Goal: Find specific page/section: Find specific page/section

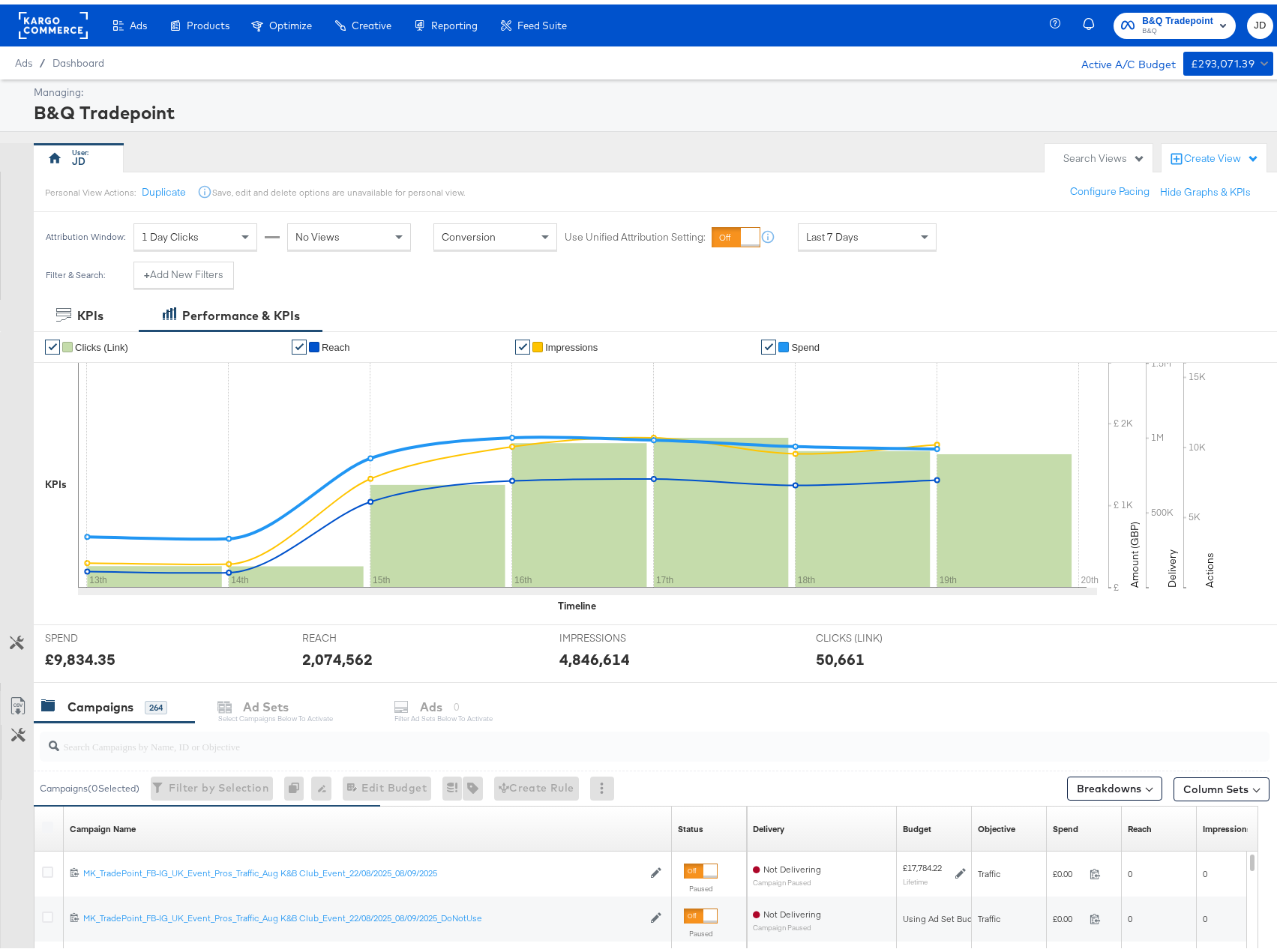
click at [67, 21] on rect at bounding box center [53, 21] width 69 height 27
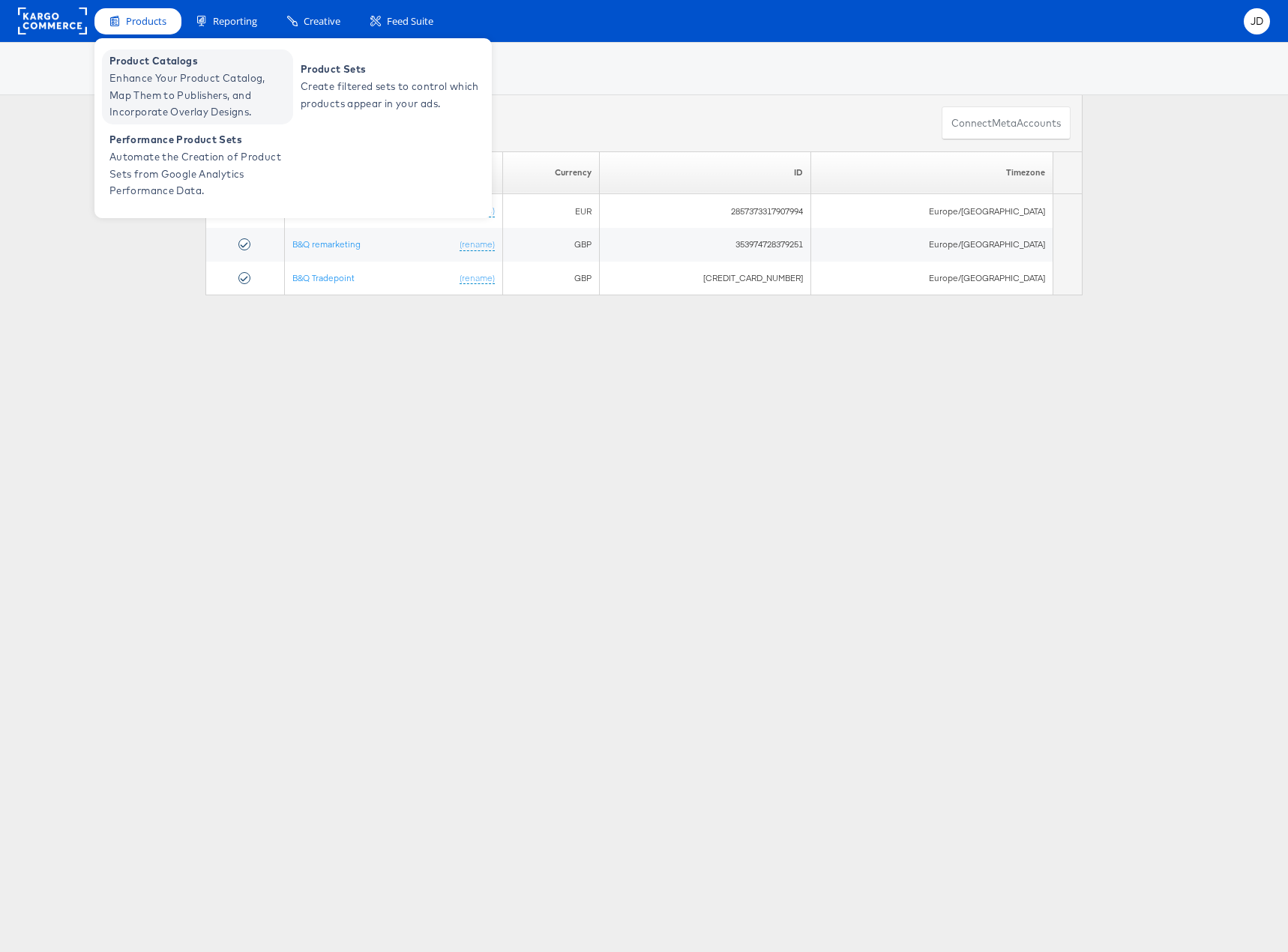
click at [144, 71] on span "Enhance Your Product Catalog, Map Them to Publishers, and Incorporate Overlay D…" at bounding box center [199, 95] width 180 height 51
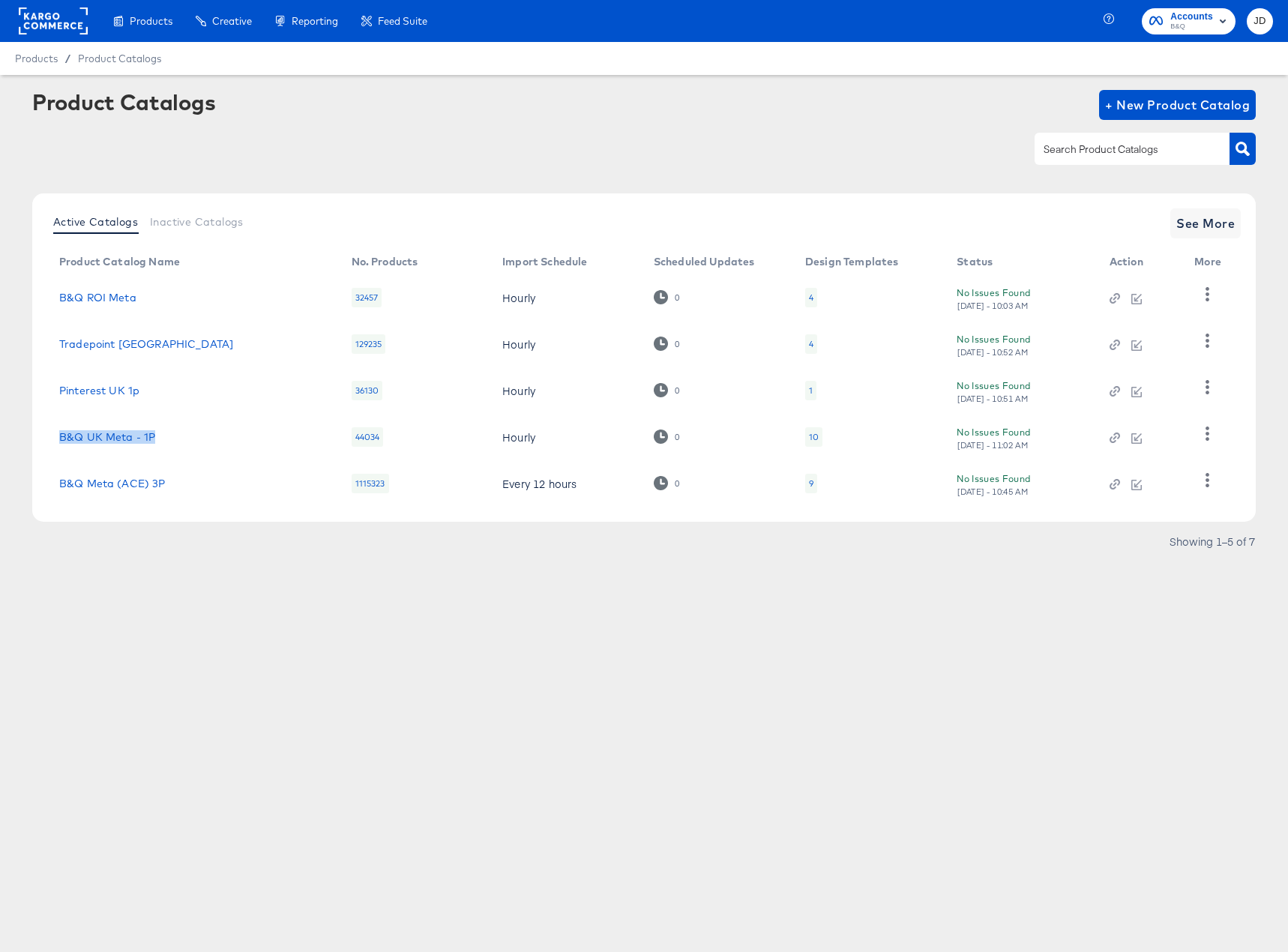
drag, startPoint x: 174, startPoint y: 437, endPoint x: 52, endPoint y: 438, distance: 122.0
click at [52, 438] on td "B&Q UK Meta - 1P" at bounding box center [192, 437] width 292 height 47
copy link "B&Q UK Meta - 1P"
drag, startPoint x: 163, startPoint y: 485, endPoint x: 56, endPoint y: 482, distance: 107.0
click at [56, 482] on td "B&Q Meta (ACE) 3P" at bounding box center [192, 484] width 292 height 47
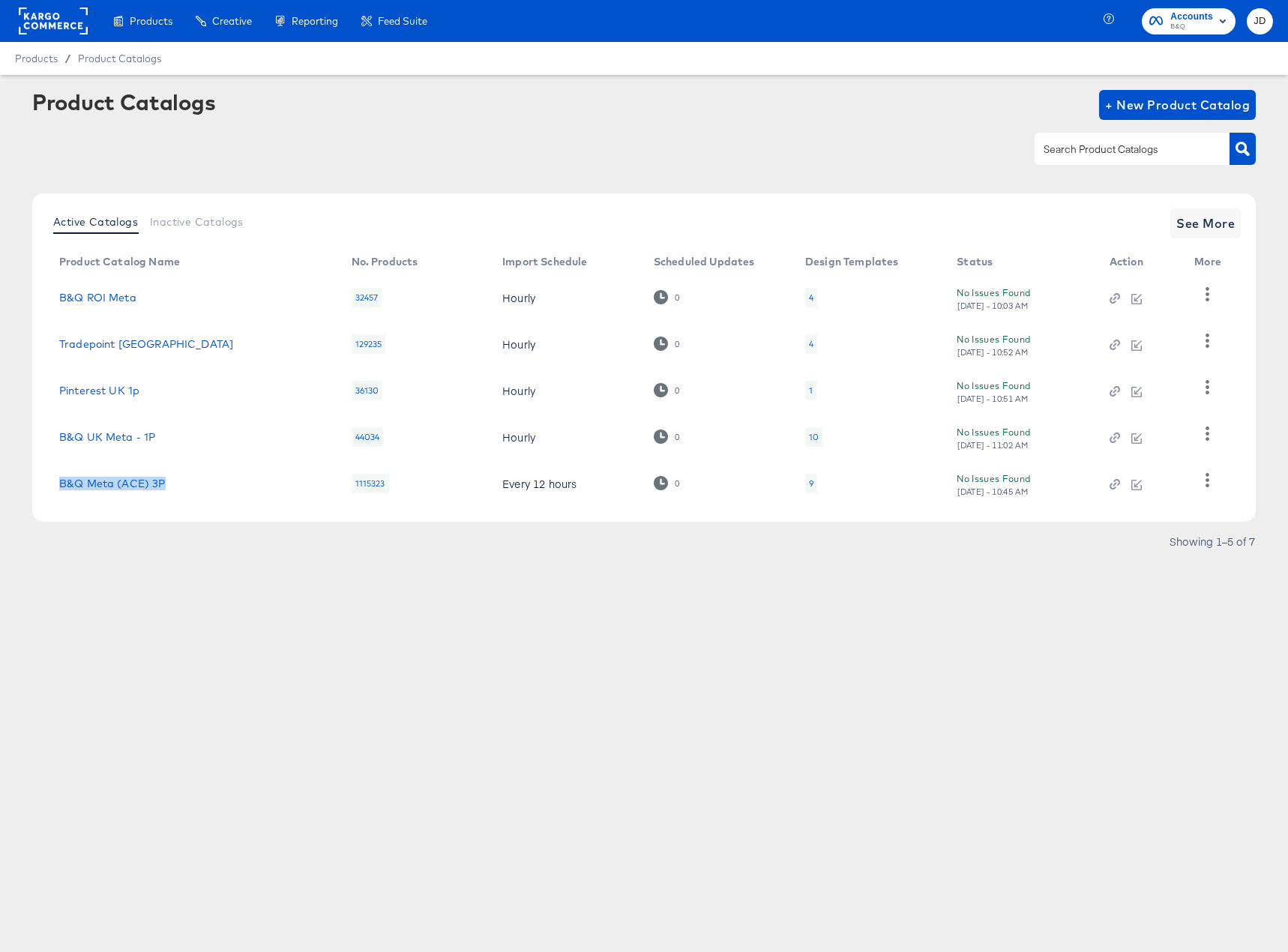
copy link "B&Q Meta (ACE) 3P"
click at [805, 486] on div "9" at bounding box center [811, 484] width 12 height 20
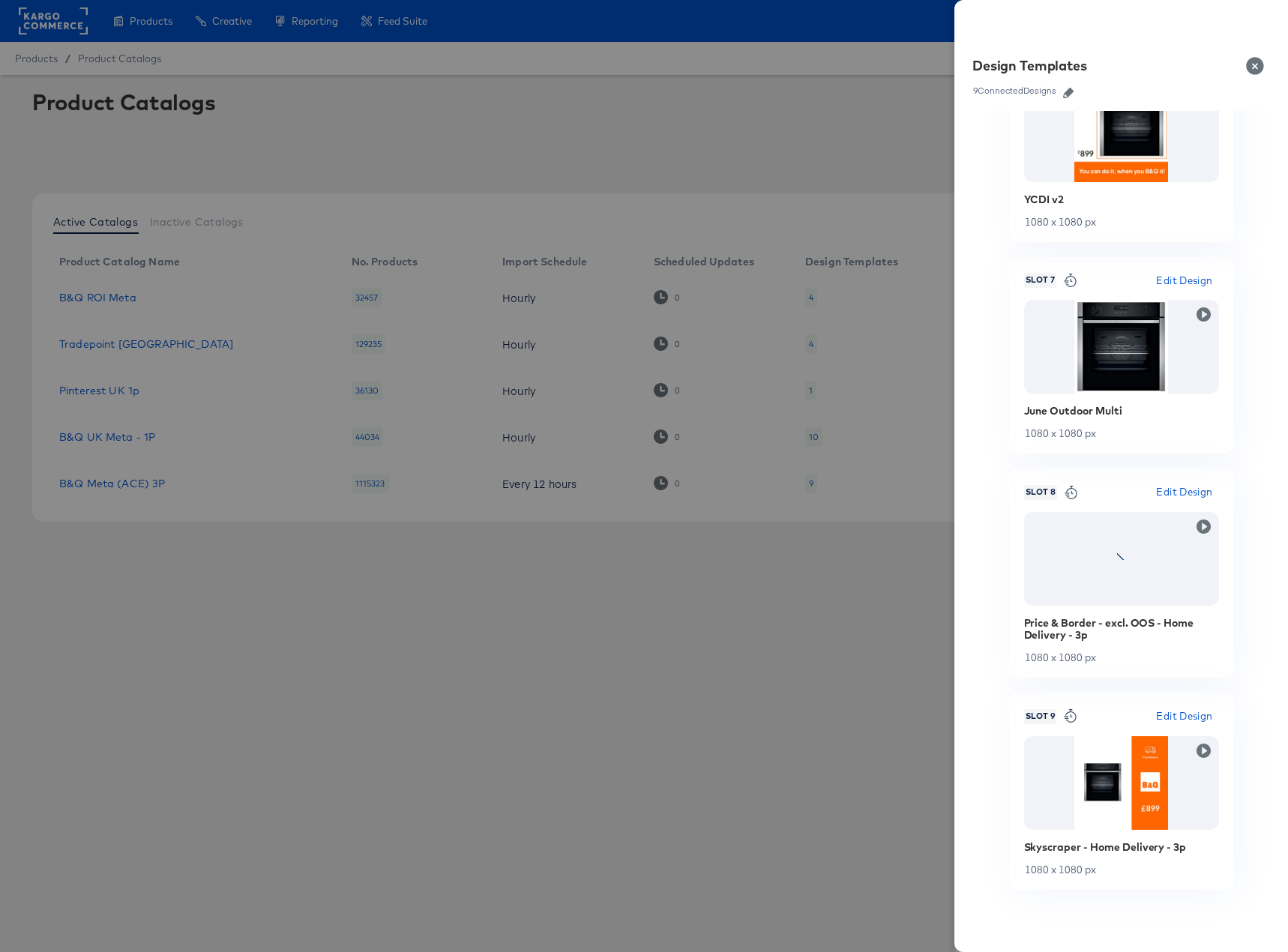
scroll to position [1352, 0]
drag, startPoint x: 1253, startPoint y: 66, endPoint x: 983, endPoint y: 247, distance: 325.1
click at [1253, 66] on button "Close" at bounding box center [1258, 66] width 42 height 42
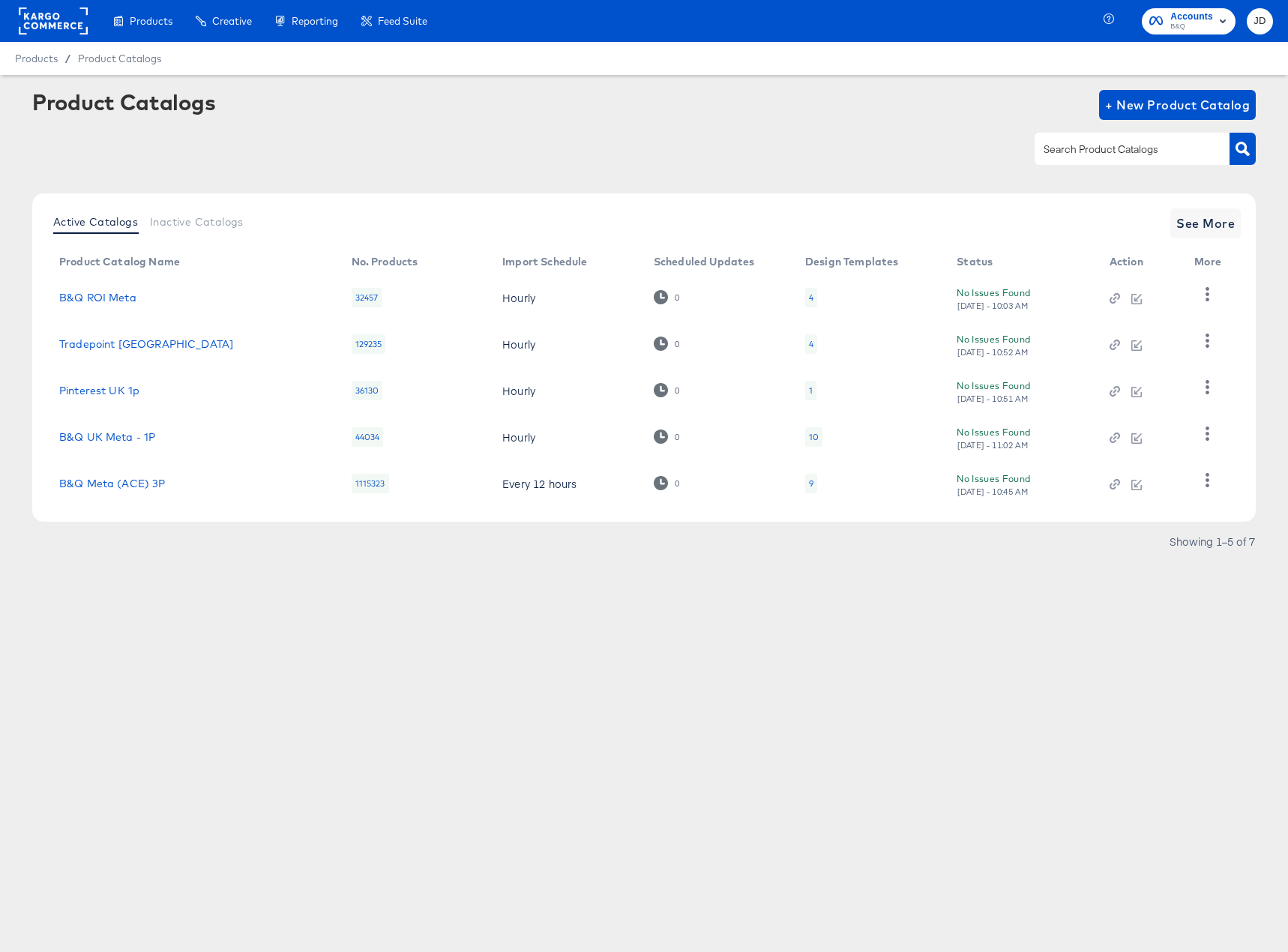
click at [811, 441] on div "10" at bounding box center [813, 437] width 10 height 12
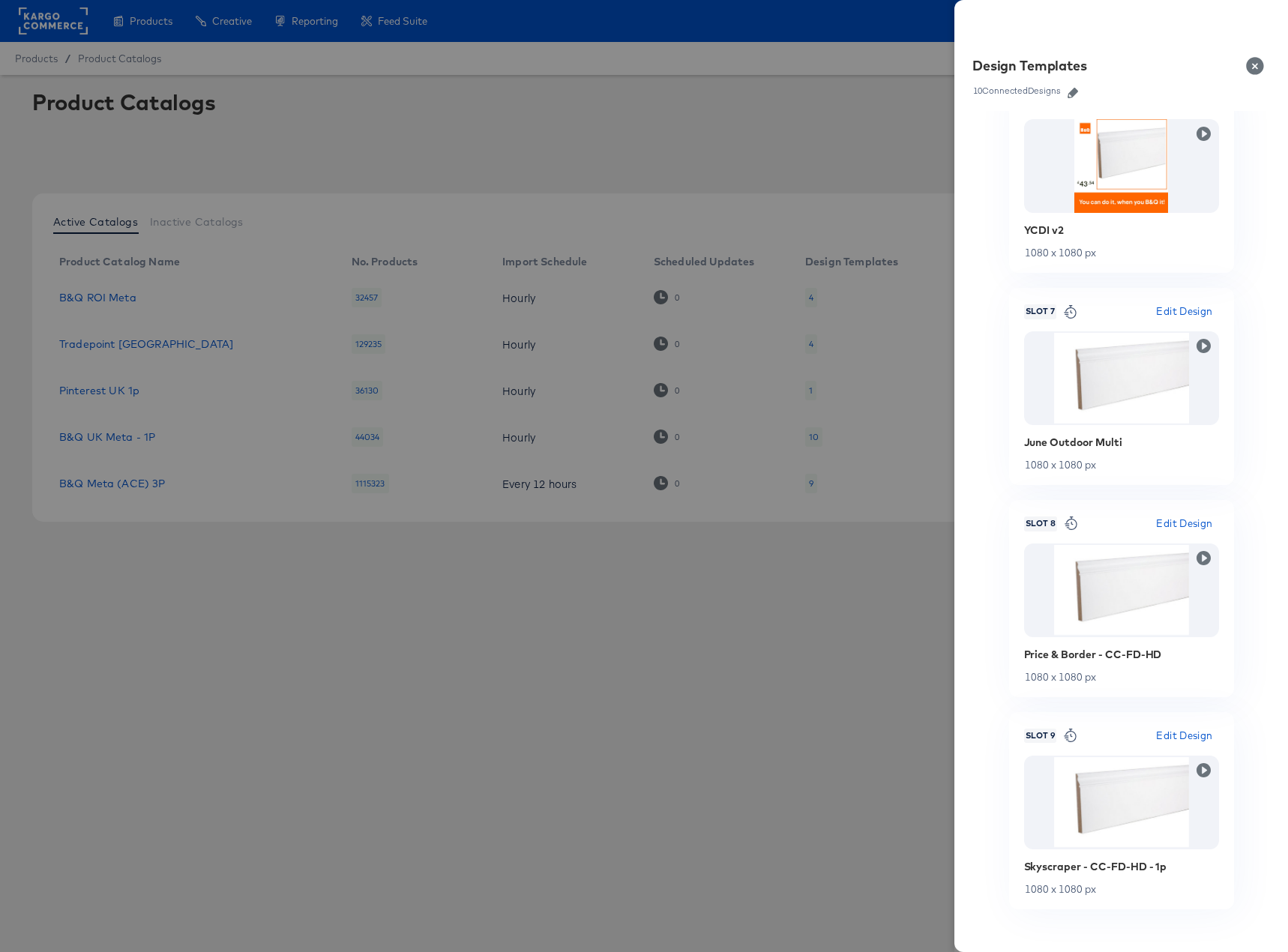
scroll to position [1358, 0]
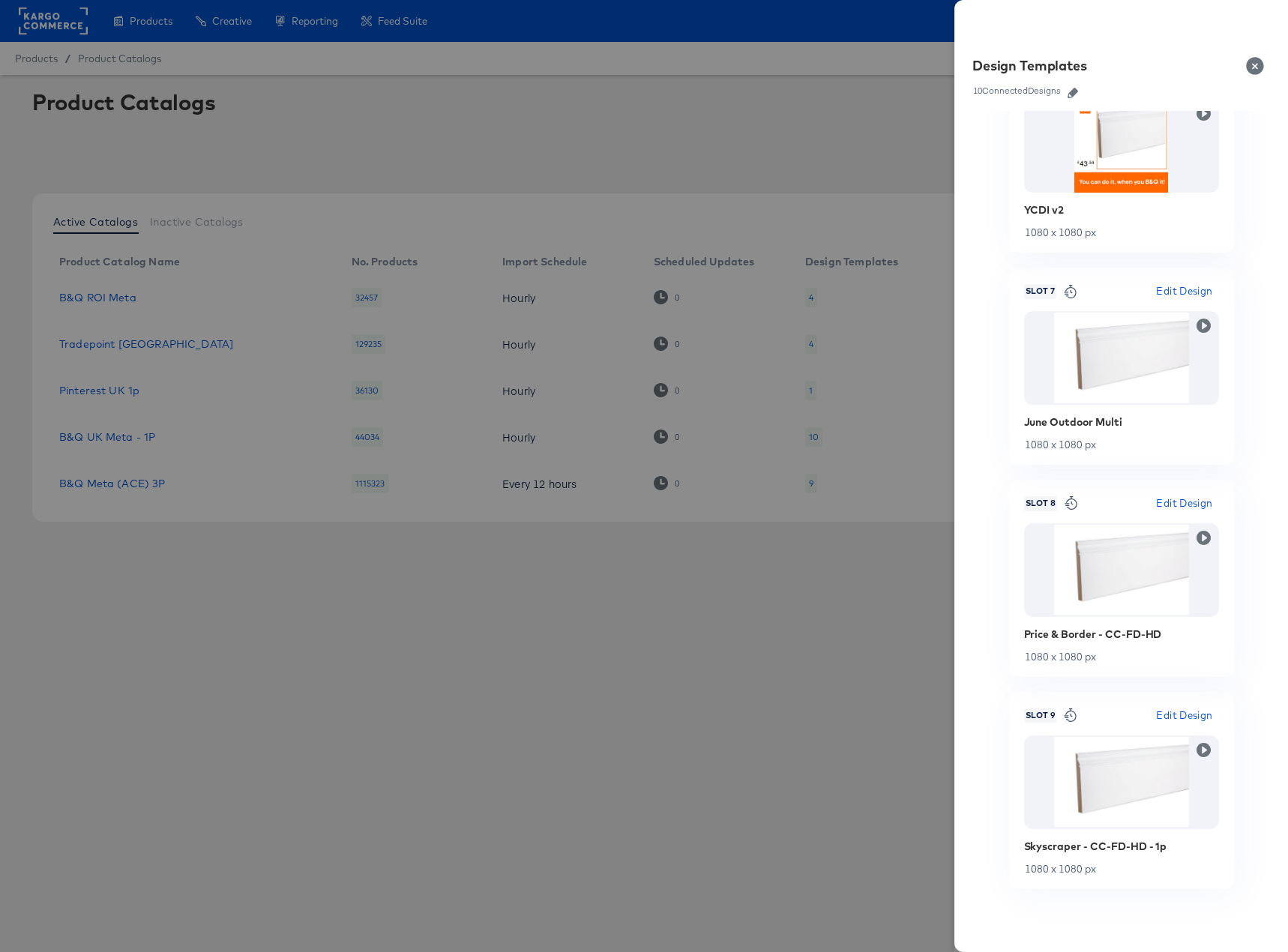
drag, startPoint x: 1252, startPoint y: 63, endPoint x: 1196, endPoint y: 113, distance: 75.1
click at [1252, 63] on button "Close" at bounding box center [1258, 66] width 42 height 42
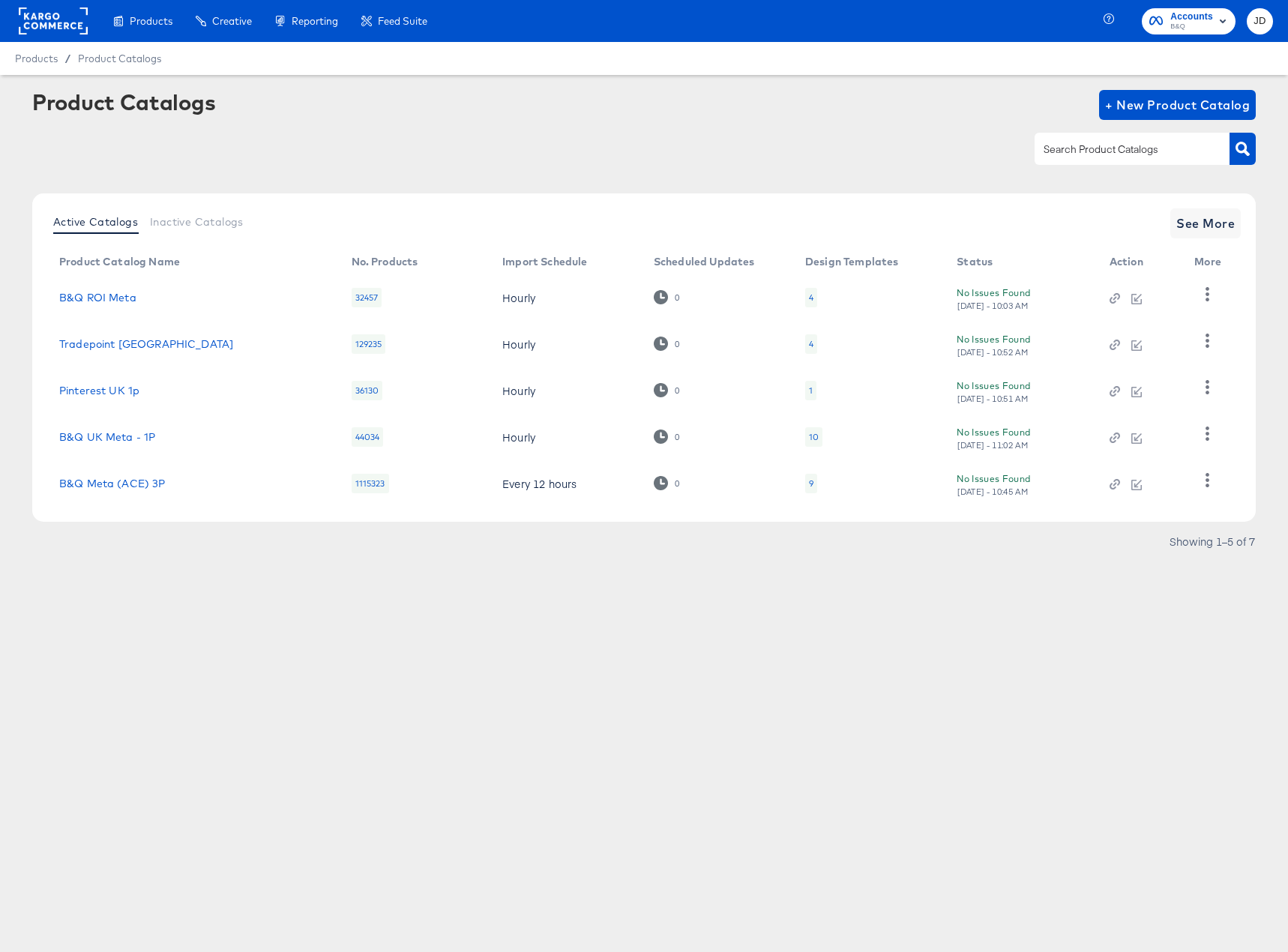
click at [813, 478] on div "9" at bounding box center [811, 484] width 12 height 20
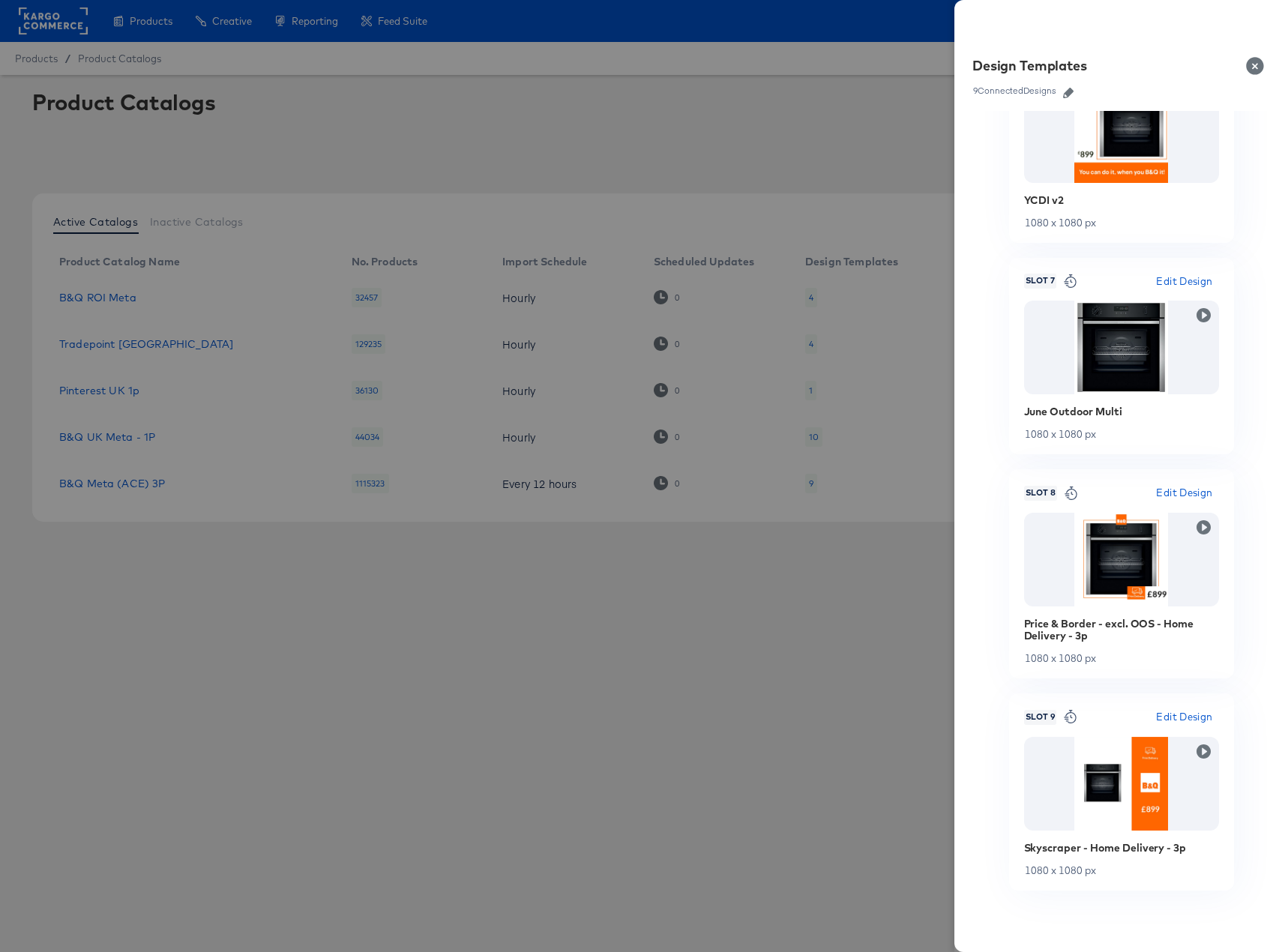
scroll to position [1352, 0]
click at [1252, 63] on button "Close" at bounding box center [1258, 66] width 42 height 42
